Goal: Find specific page/section: Find specific page/section

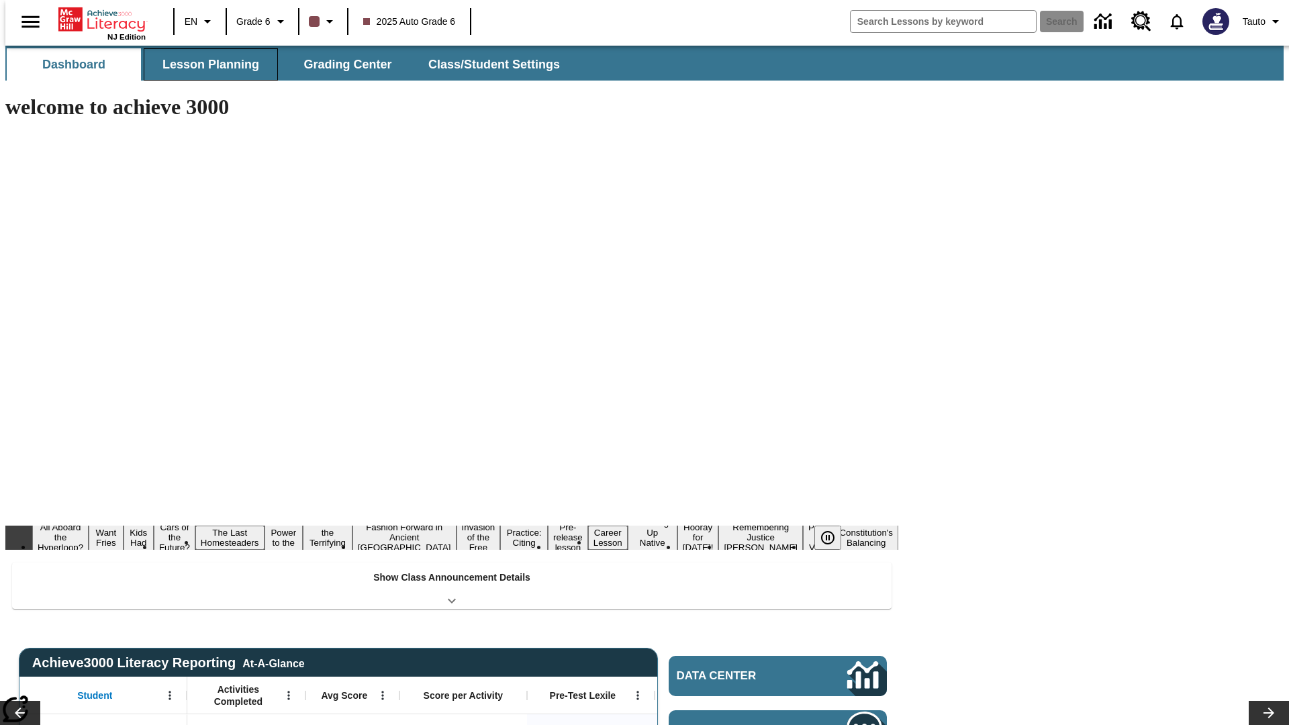
click at [205, 64] on span "Lesson Planning" at bounding box center [210, 64] width 97 height 15
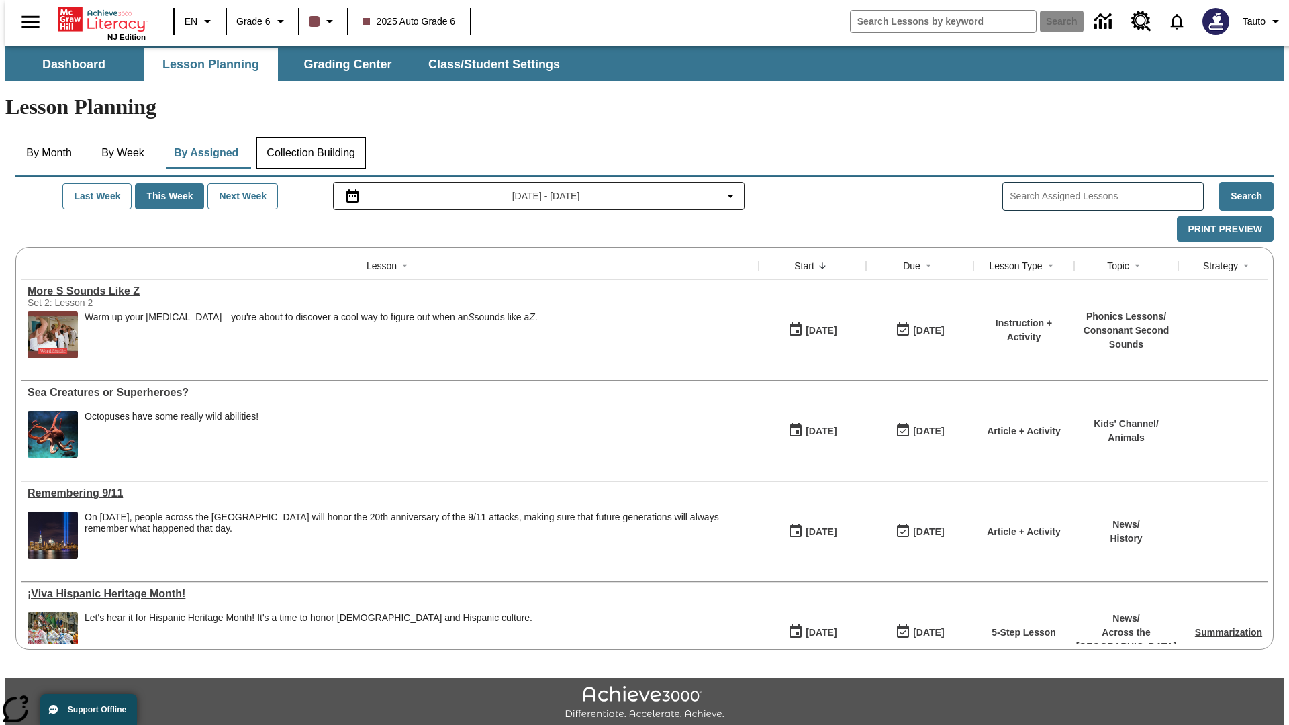
click at [310, 137] on button "Collection Building" at bounding box center [311, 153] width 110 height 32
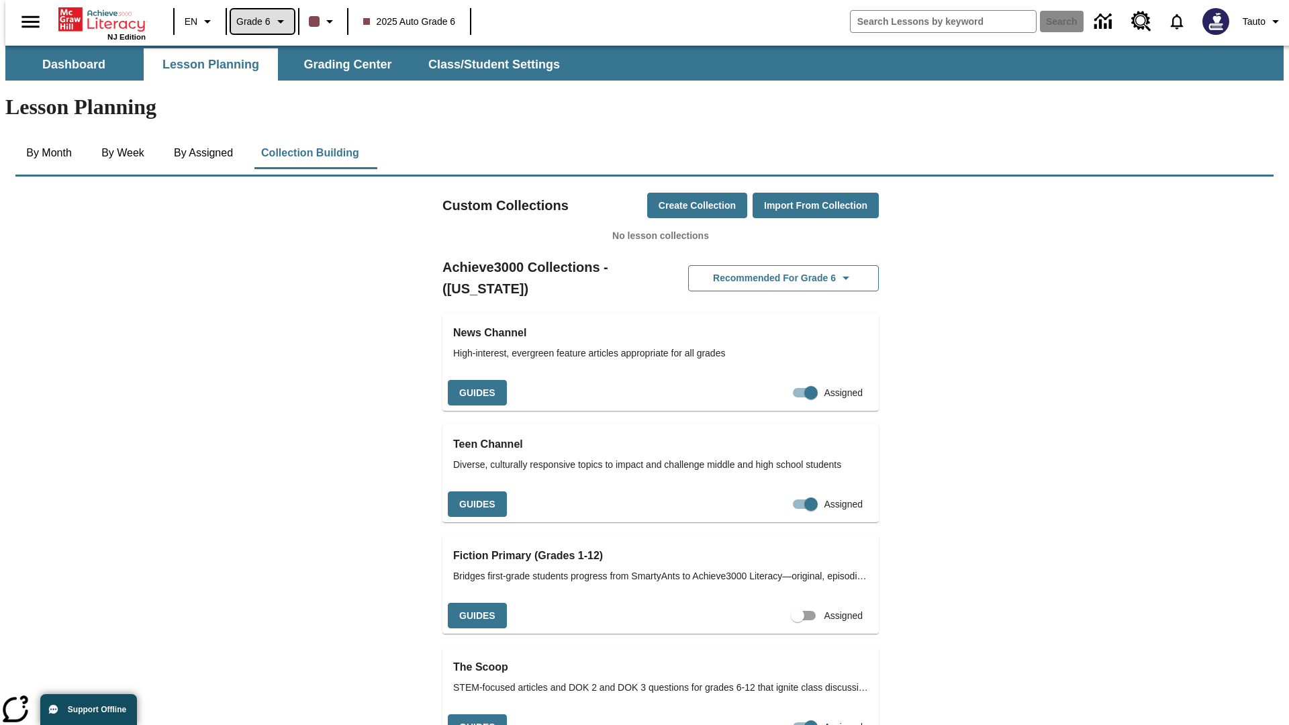
click at [258, 21] on span "Grade 6" at bounding box center [253, 22] width 34 height 14
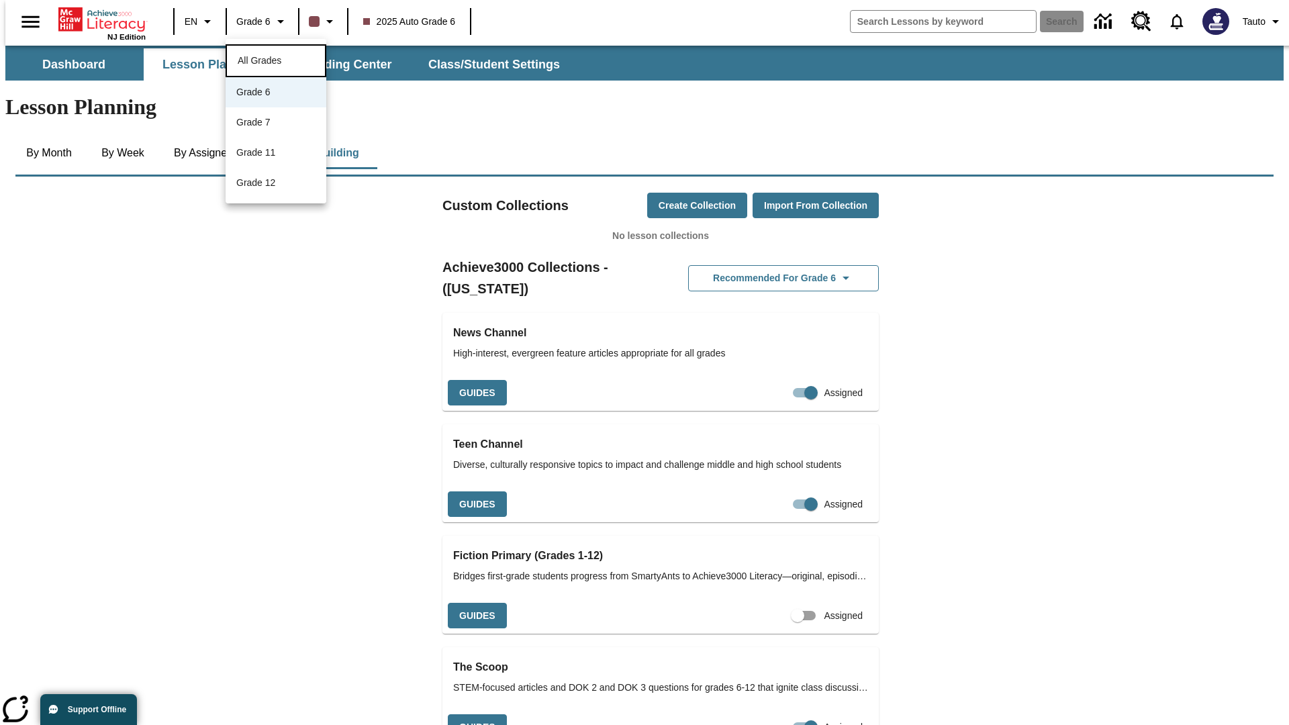
click at [276, 59] on span "All Grades" at bounding box center [260, 60] width 44 height 11
